Goal: Find contact information: Find contact information

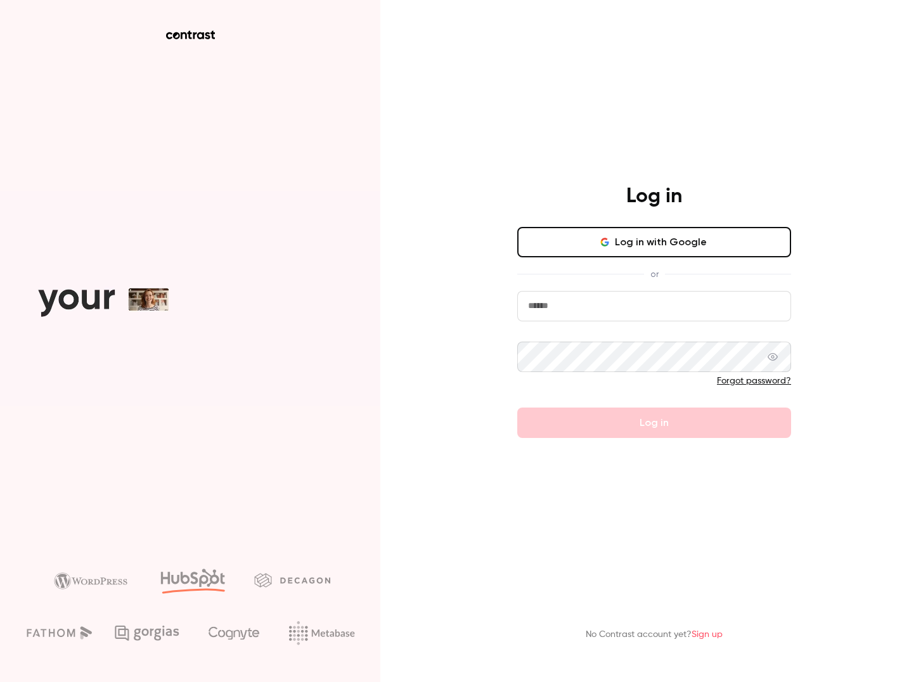
click at [637, 255] on button "Log in with Google" at bounding box center [654, 242] width 274 height 30
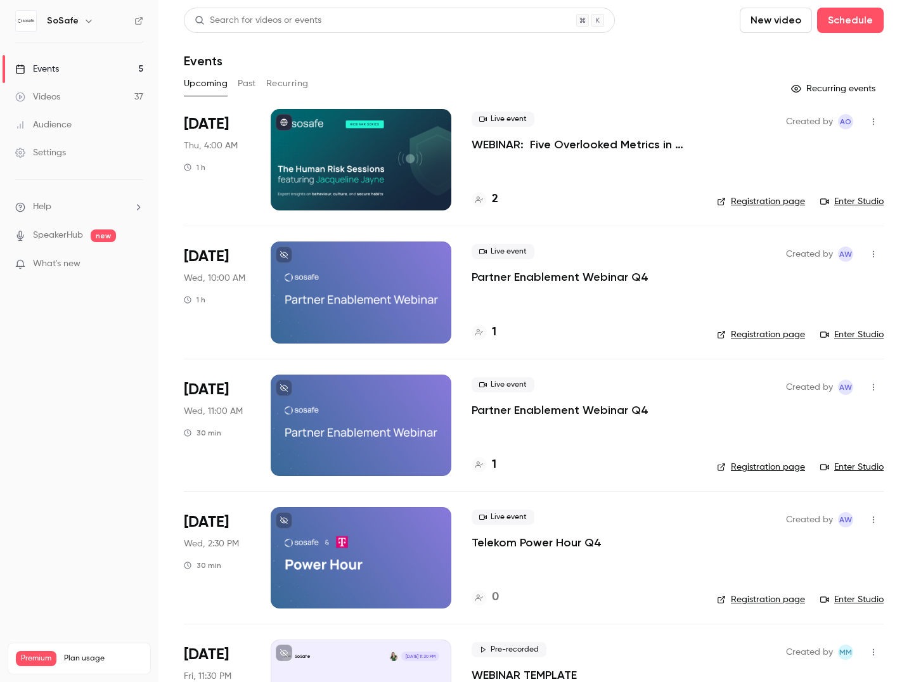
click at [252, 80] on button "Past" at bounding box center [247, 84] width 18 height 20
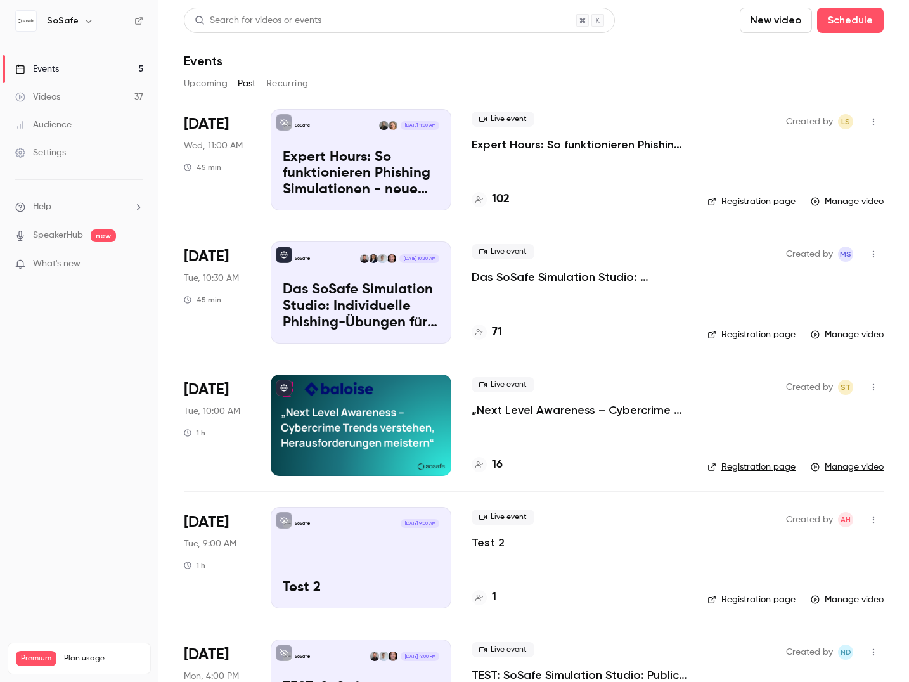
click at [633, 144] on p "Expert Hours: So funktionieren Phishing Simulationen - neue Features, Tipps & T…" at bounding box center [579, 144] width 215 height 15
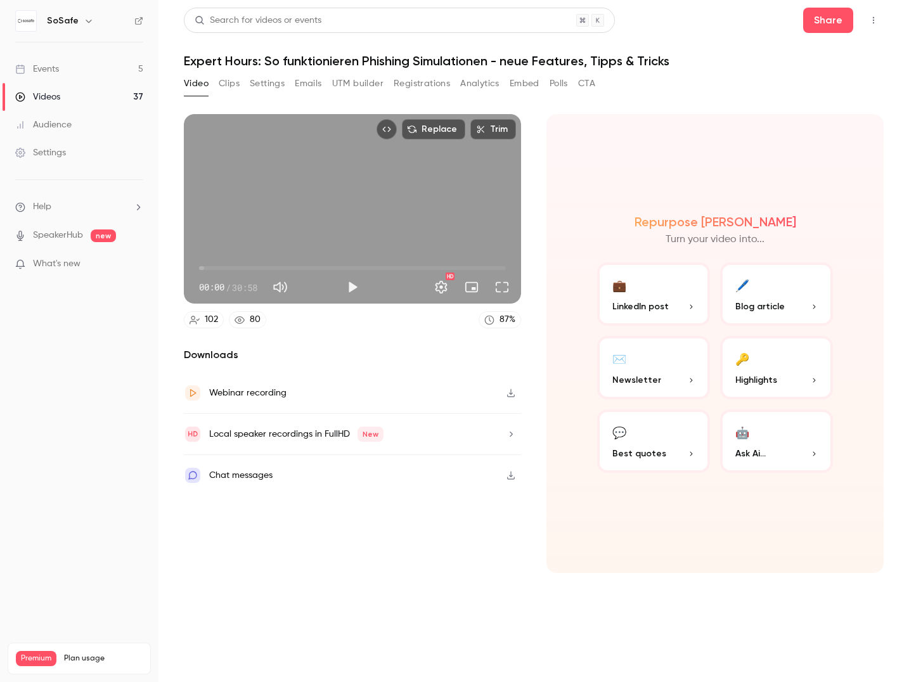
click at [407, 86] on button "Registrations" at bounding box center [422, 84] width 56 height 20
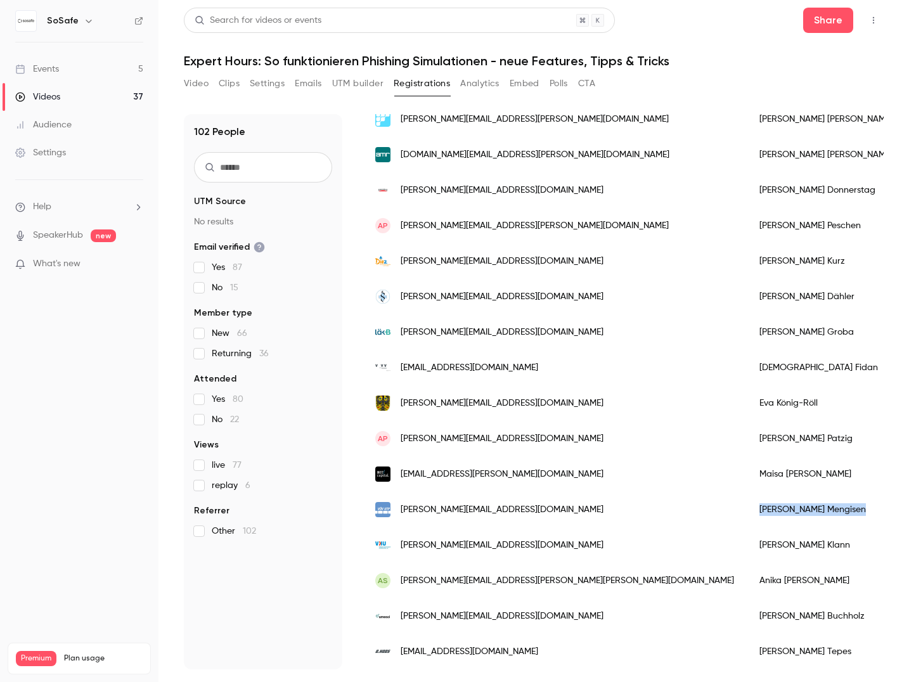
drag, startPoint x: 677, startPoint y: 498, endPoint x: 601, endPoint y: 498, distance: 76.1
click at [747, 498] on div "[PERSON_NAME]" at bounding box center [826, 509] width 158 height 35
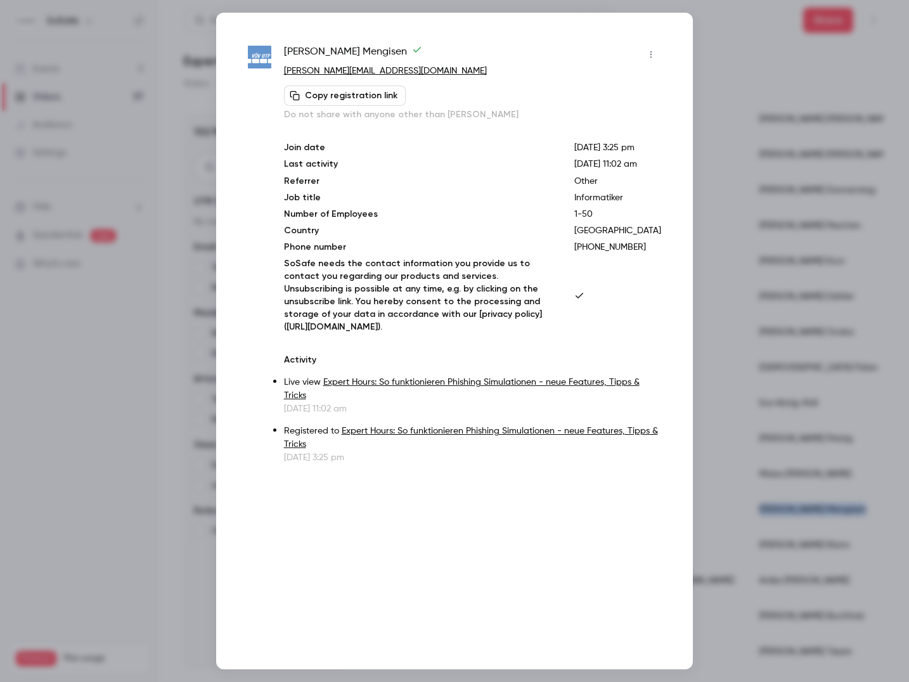
copy div "[PERSON_NAME]"
drag, startPoint x: 367, startPoint y: 51, endPoint x: 284, endPoint y: 51, distance: 83.0
click at [284, 51] on span "[PERSON_NAME]" at bounding box center [353, 54] width 138 height 20
copy span "[PERSON_NAME]"
drag, startPoint x: 405, startPoint y: 70, endPoint x: 284, endPoint y: 70, distance: 121.1
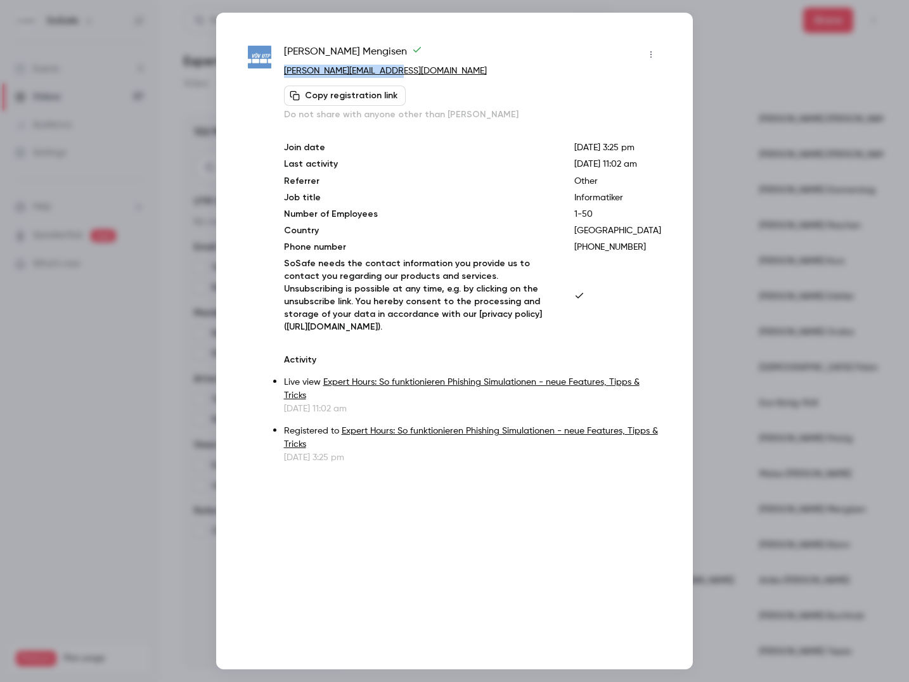
click at [284, 70] on p "[PERSON_NAME][EMAIL_ADDRESS][DOMAIN_NAME]" at bounding box center [472, 71] width 377 height 13
copy link "[PERSON_NAME][EMAIL_ADDRESS][DOMAIN_NAME]"
click at [781, 77] on div at bounding box center [454, 341] width 909 height 682
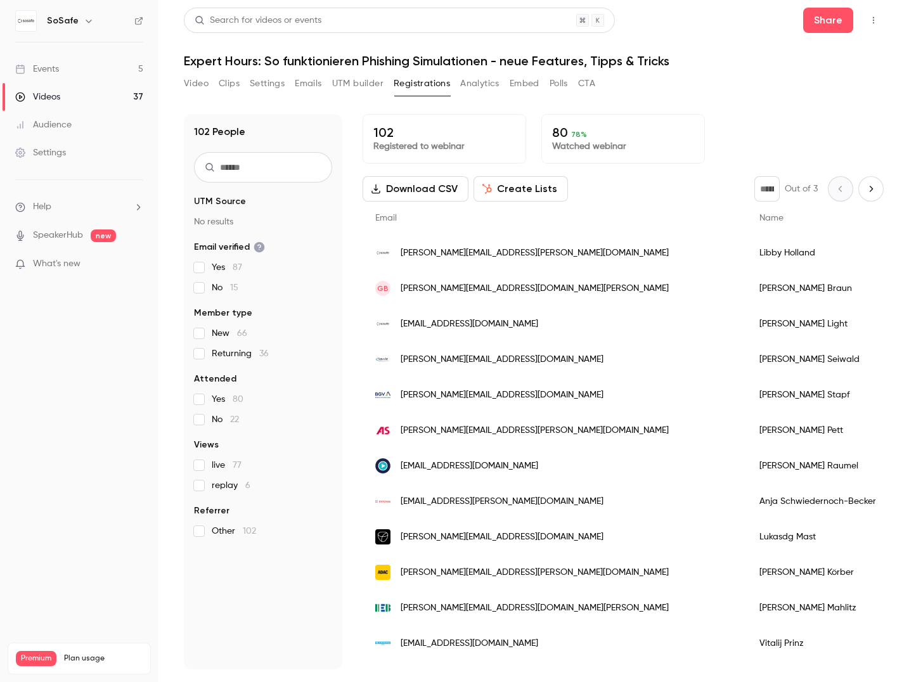
click at [866, 189] on icon "Next page" at bounding box center [871, 189] width 14 height 10
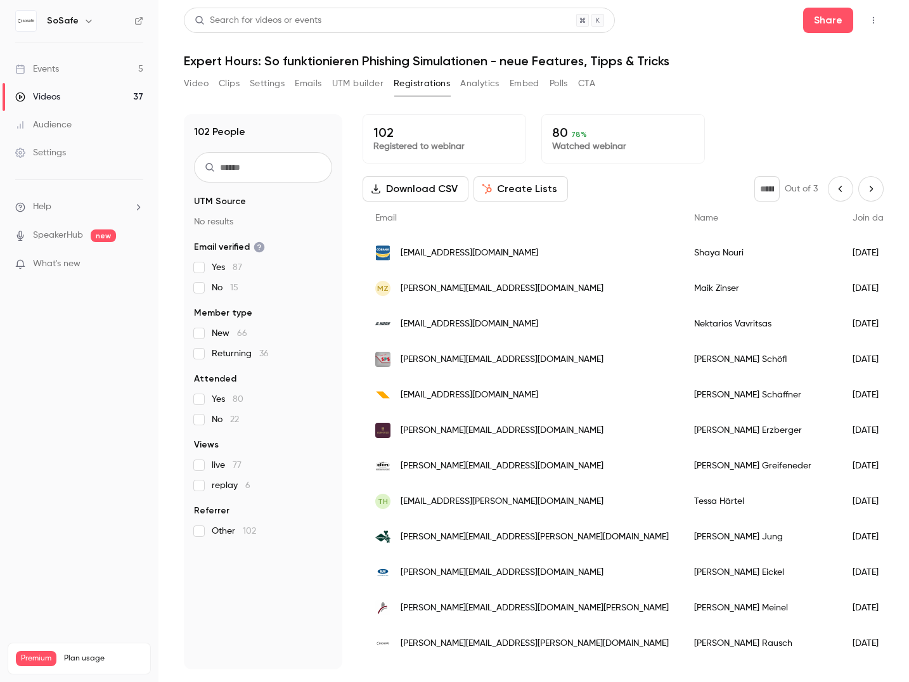
click at [864, 185] on icon "Next page" at bounding box center [871, 189] width 14 height 10
type input "*"
